Goal: Information Seeking & Learning: Learn about a topic

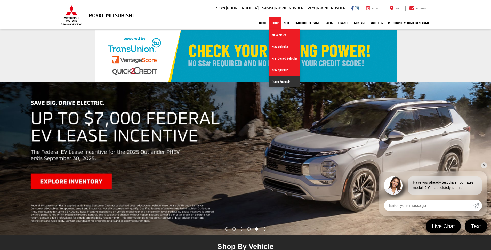
click at [276, 83] on link "Demo Specials" at bounding box center [284, 81] width 31 height 11
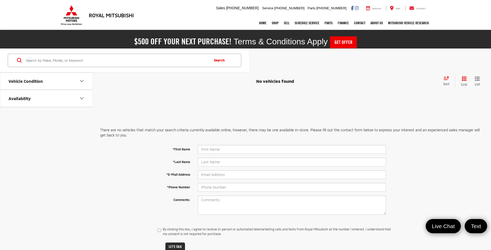
click at [80, 79] on icon "Vehicle Condition" at bounding box center [82, 81] width 6 height 6
click at [43, 95] on span "Used" at bounding box center [46, 96] width 11 height 4
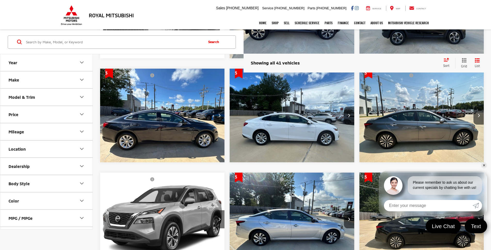
scroll to position [617, 0]
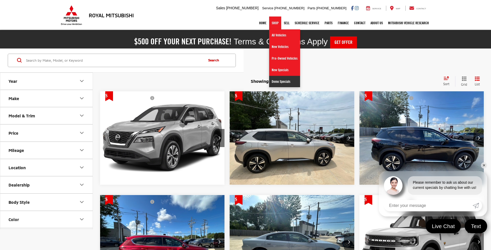
click at [283, 80] on link "Demo Specials" at bounding box center [284, 81] width 31 height 11
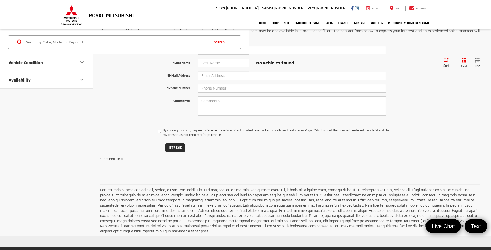
scroll to position [119, 0]
